Goal: Task Accomplishment & Management: Manage account settings

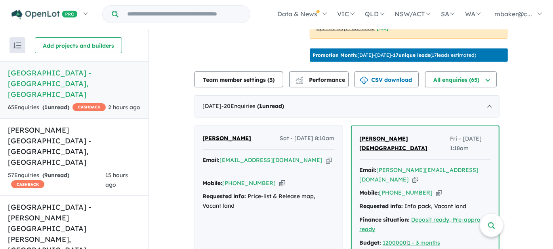
scroll to position [264, 0]
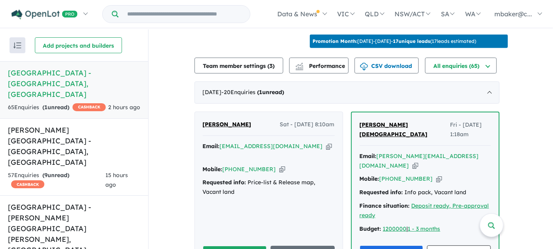
click at [217, 120] on span "Maria Sergi" at bounding box center [227, 123] width 49 height 7
click at [228, 120] on span "Maria Sergi" at bounding box center [227, 123] width 49 height 7
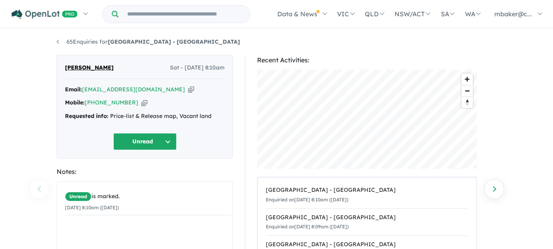
click at [188, 90] on icon "button" at bounding box center [191, 89] width 6 height 8
click at [157, 90] on div "Email: miasergi75@gmail.com Copied!" at bounding box center [145, 90] width 160 height 10
click at [188, 88] on icon "button" at bounding box center [191, 89] width 6 height 8
drag, startPoint x: 136, startPoint y: 101, endPoint x: 143, endPoint y: 99, distance: 7.4
click at [141, 101] on icon "button" at bounding box center [144, 102] width 6 height 8
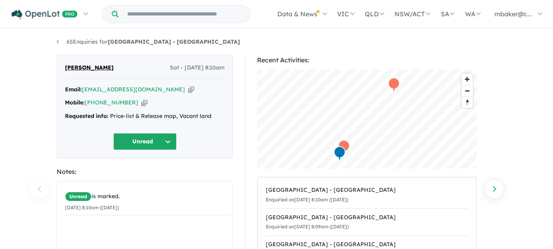
click at [145, 140] on button "Unread" at bounding box center [144, 141] width 63 height 17
click at [146, 172] on button "Assigned" at bounding box center [148, 178] width 69 height 18
click at [188, 90] on icon "button" at bounding box center [191, 89] width 6 height 8
